Goal: Information Seeking & Learning: Check status

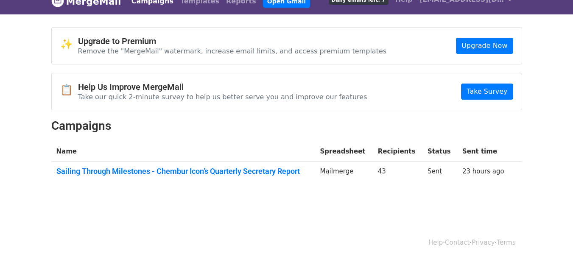
scroll to position [18, 0]
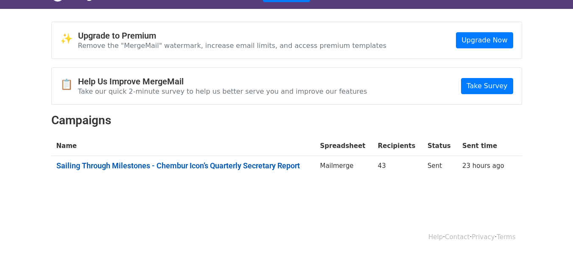
click at [179, 164] on link "Sailing Through Milestones - Chembur Icon’s Quarterly Secretary Report" at bounding box center [183, 165] width 254 height 9
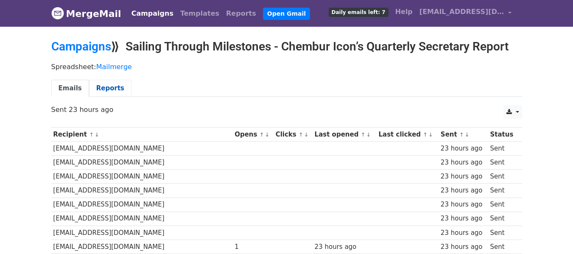
click at [109, 89] on link "Reports" at bounding box center [110, 88] width 42 height 17
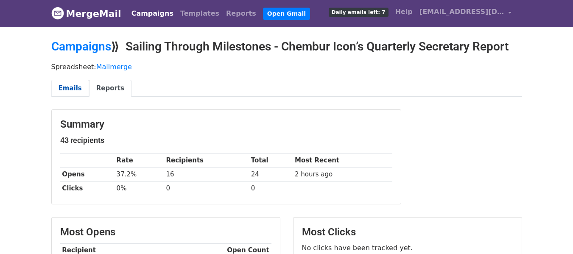
click at [66, 86] on link "Emails" at bounding box center [70, 88] width 38 height 17
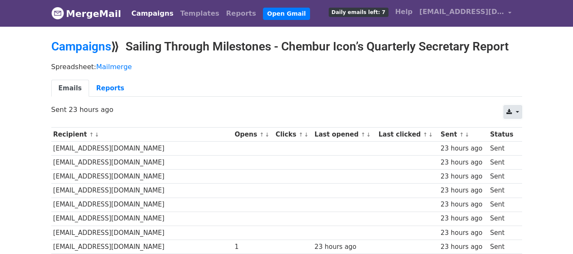
click at [509, 110] on icon at bounding box center [509, 112] width 6 height 6
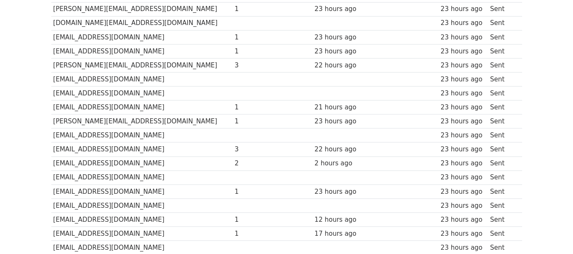
scroll to position [566, 0]
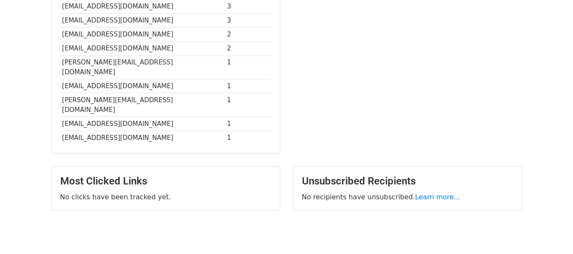
scroll to position [286, 0]
